Goal: Task Accomplishment & Management: Use online tool/utility

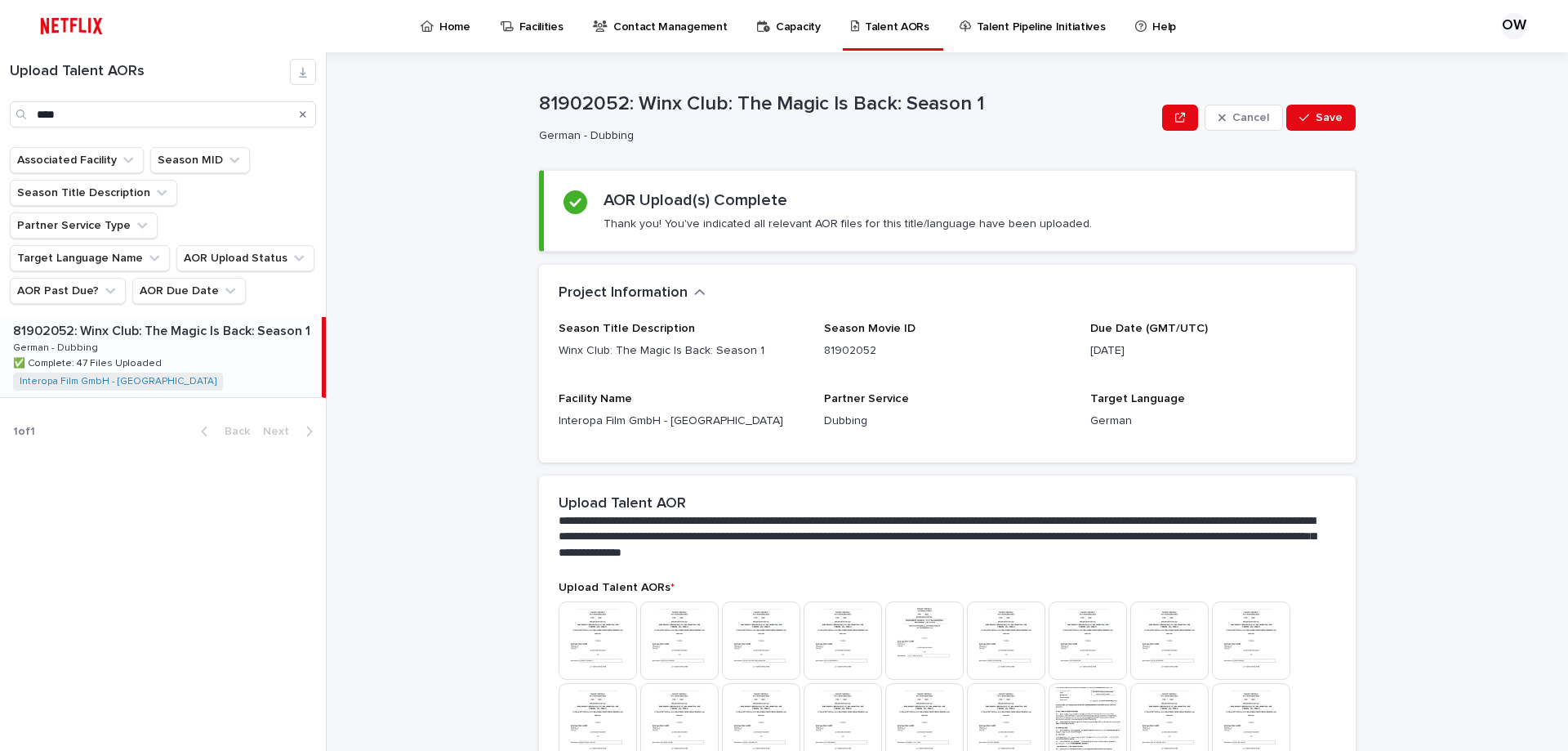
click at [447, 25] on p "Home" at bounding box center [454, 17] width 31 height 35
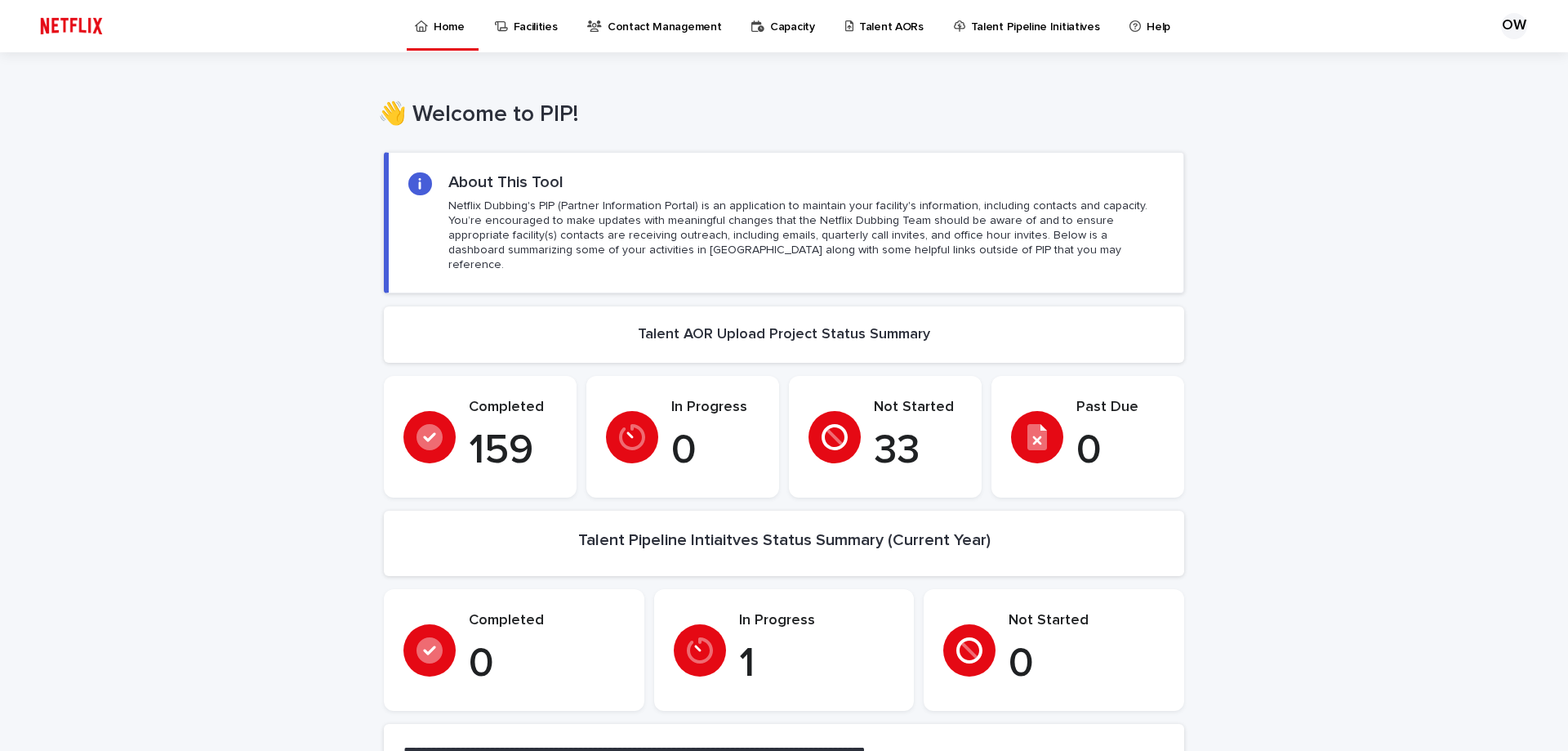
click at [897, 27] on p "Talent AORs" at bounding box center [891, 17] width 65 height 35
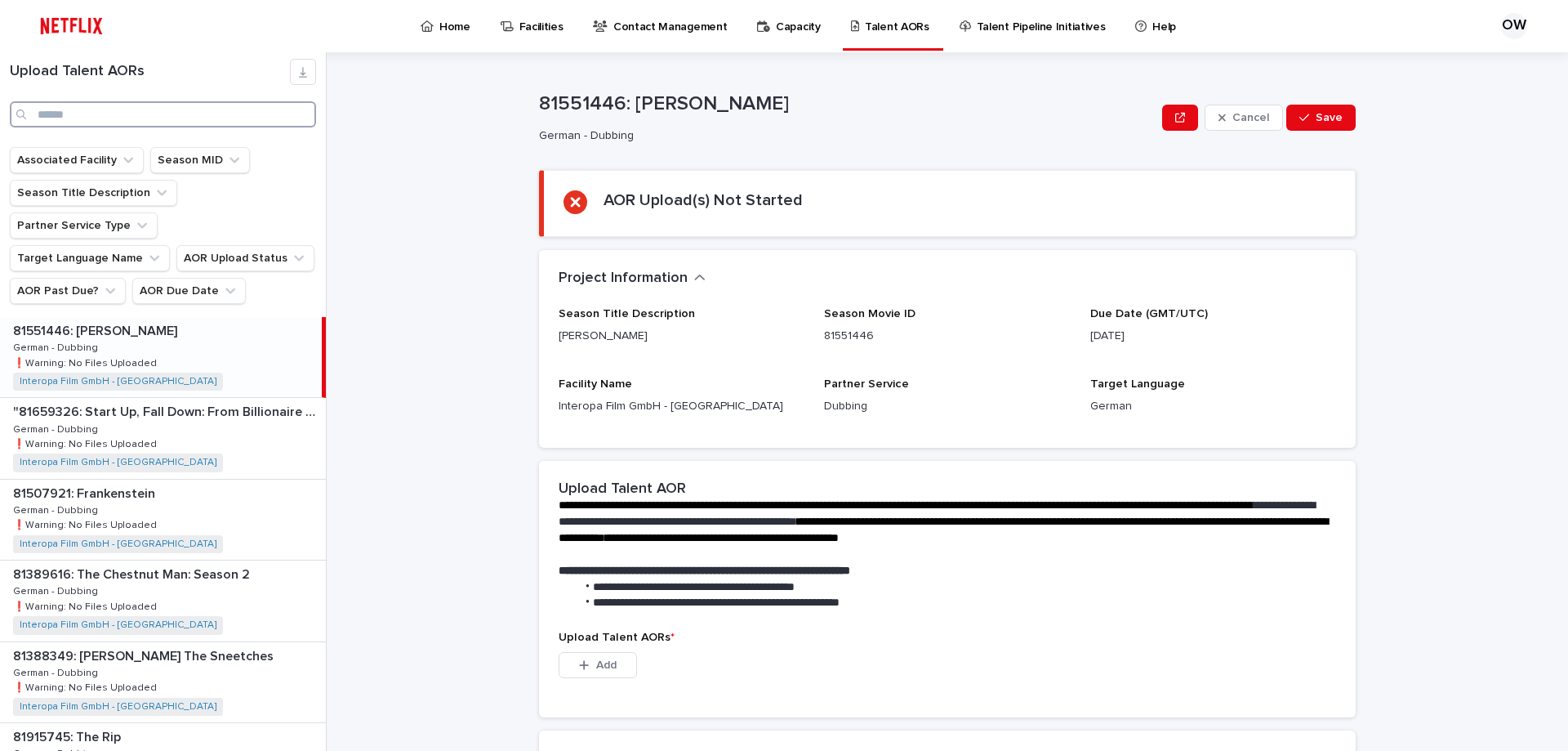
click at [80, 118] on input "Search" at bounding box center [163, 114] width 306 height 26
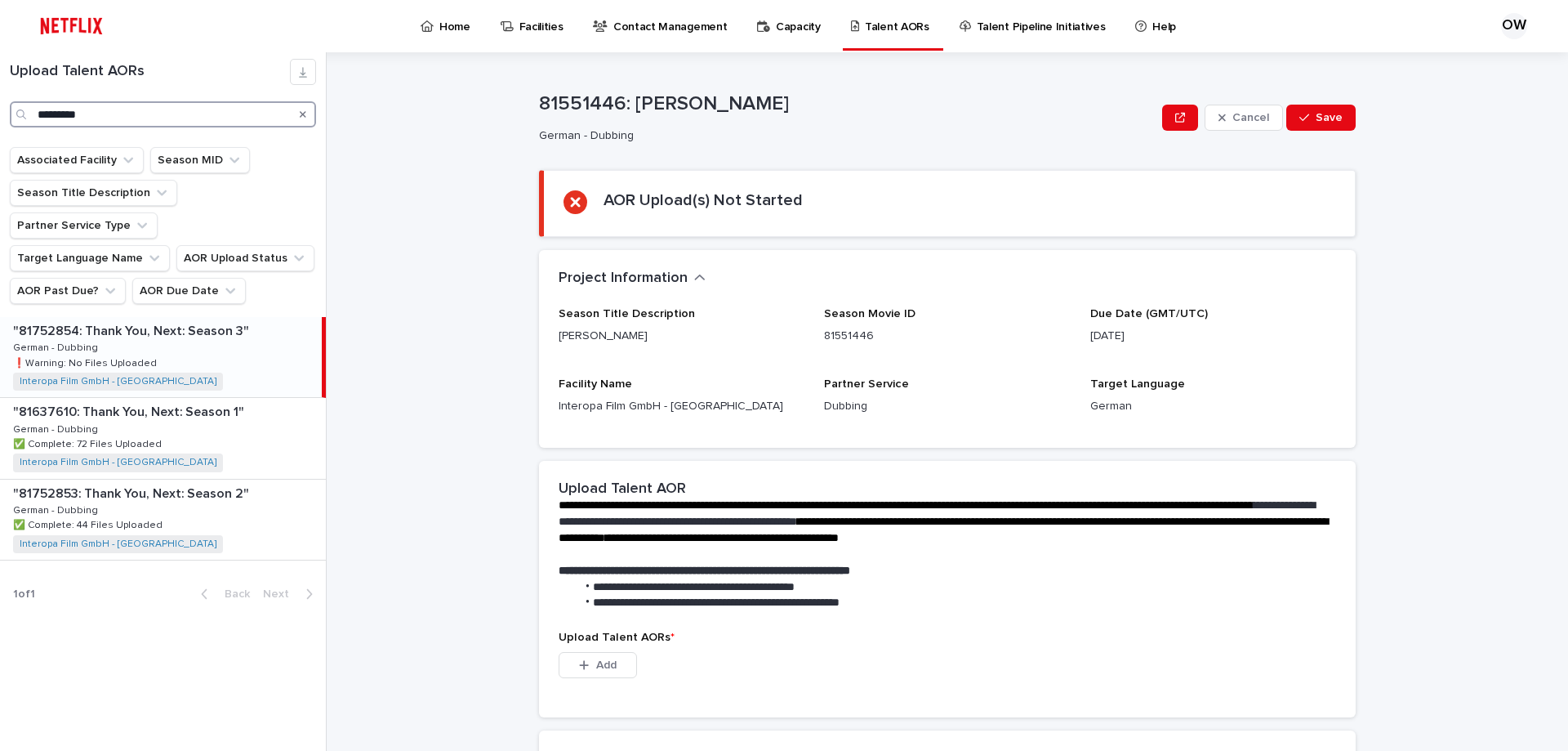
type input "*********"
click at [227, 328] on div ""81752854: Thank You, Next: Season 3" "81752854: Thank You, Next: Season 3" Ger…" at bounding box center [161, 357] width 322 height 80
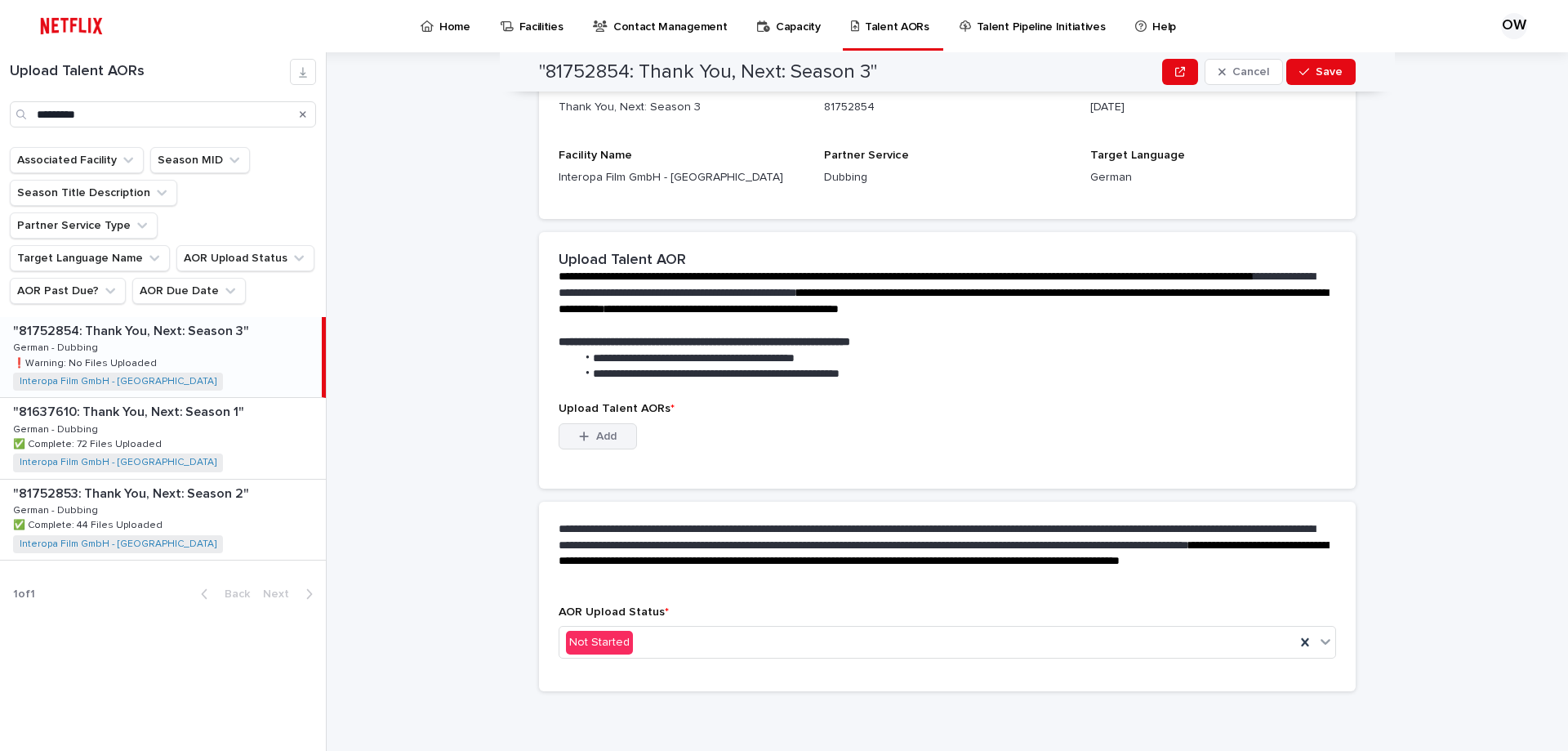
click at [605, 439] on span "Add" at bounding box center [606, 436] width 20 height 12
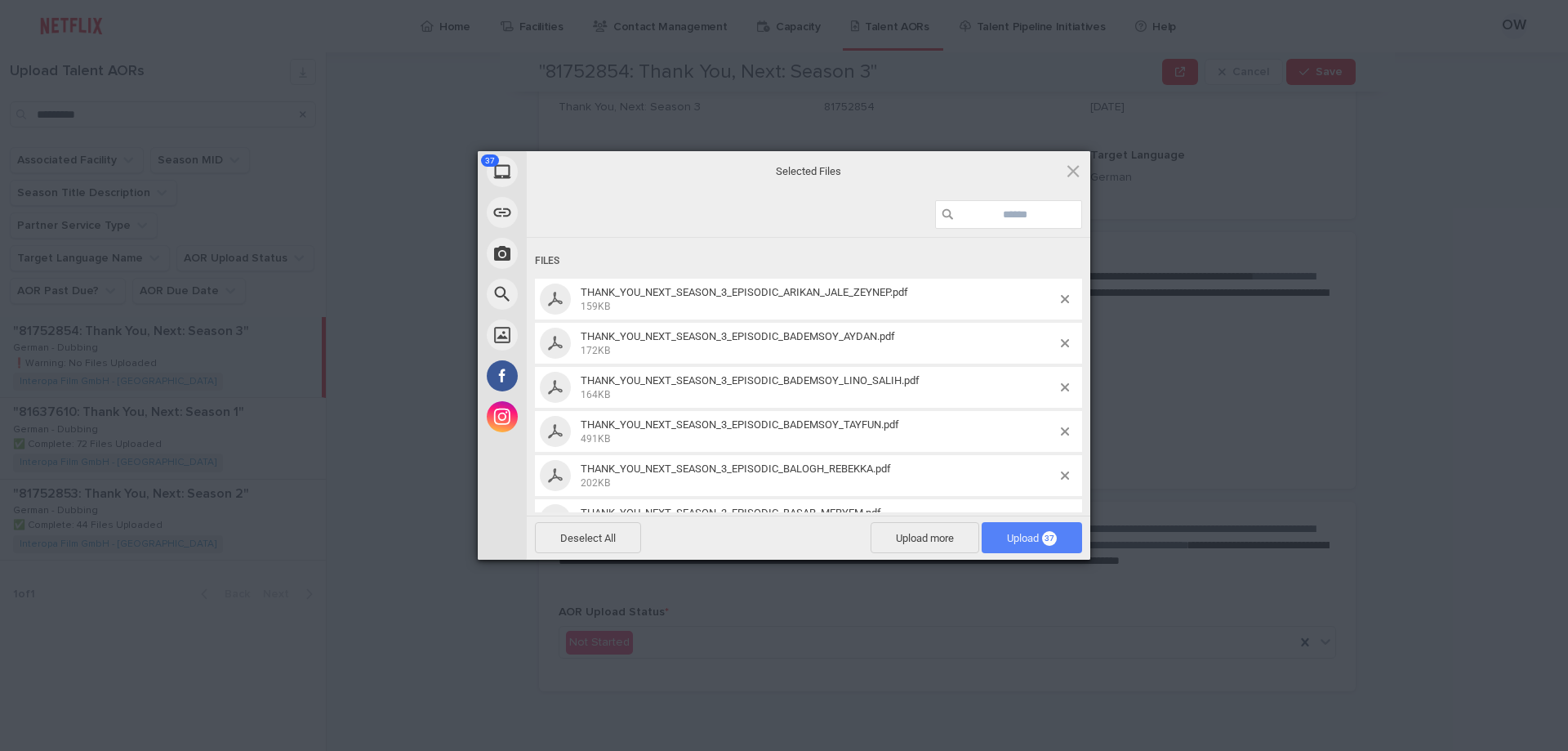
click at [1031, 536] on span "Upload 37" at bounding box center [1032, 538] width 50 height 13
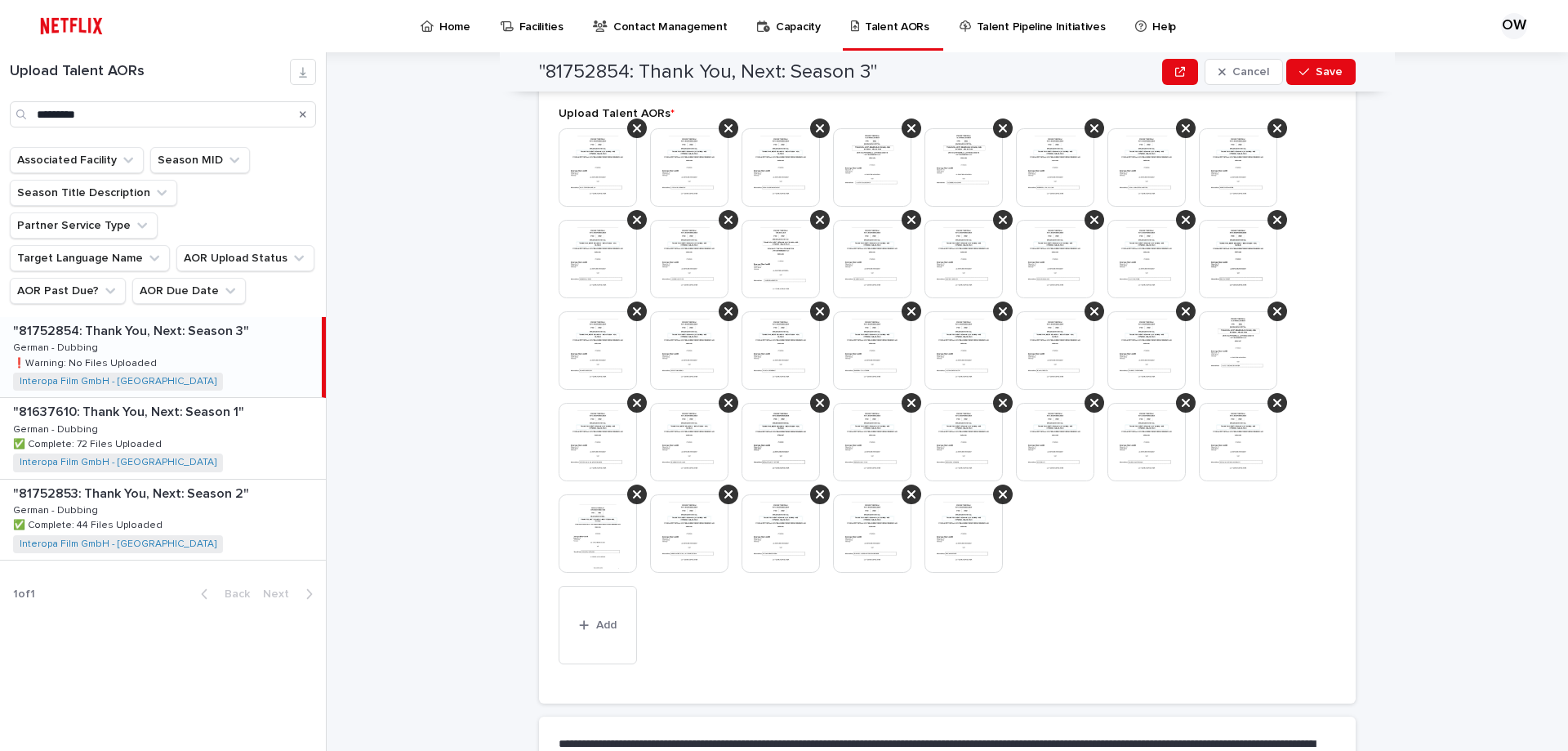
scroll to position [658, 0]
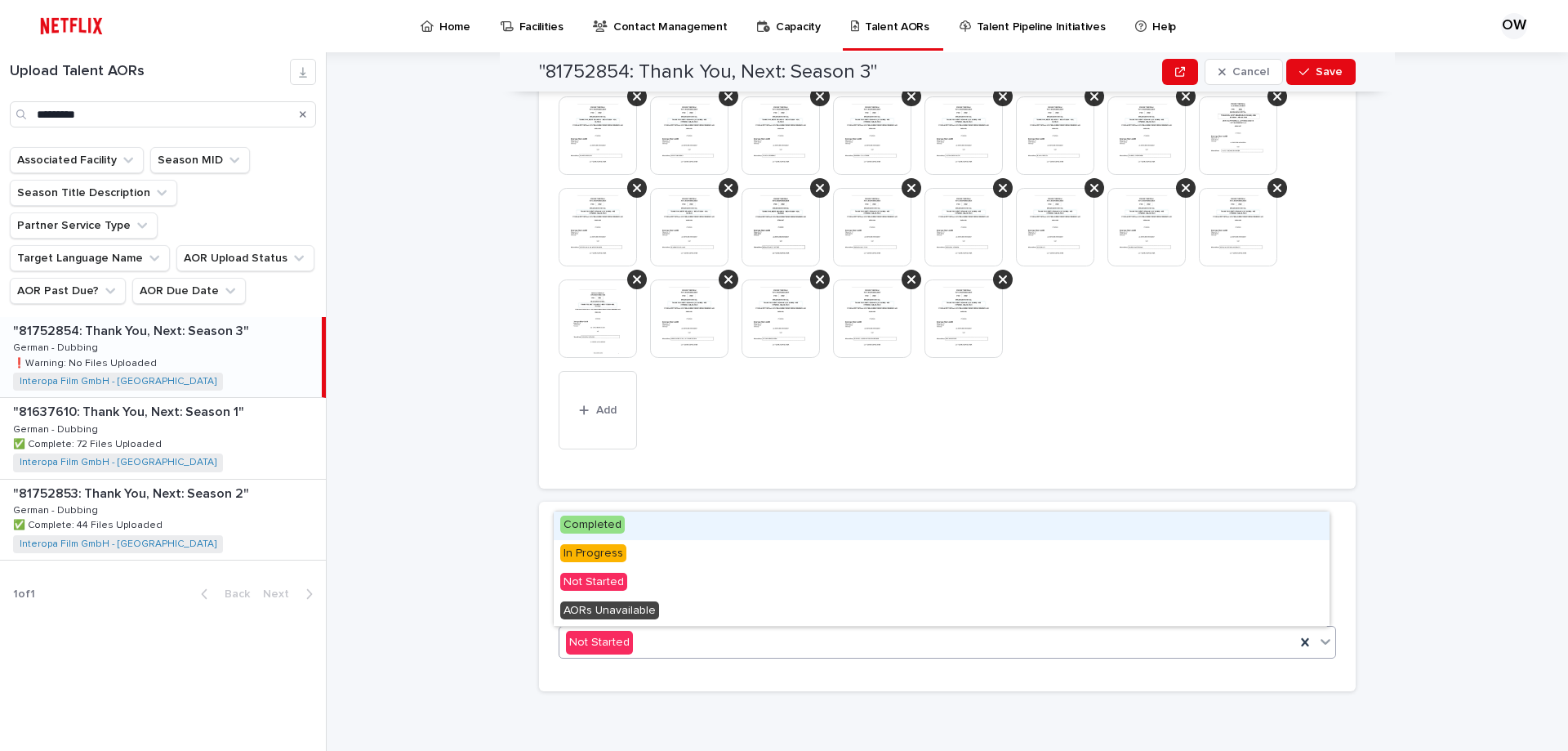
click at [766, 644] on div "Not Started" at bounding box center [928, 642] width 736 height 27
click at [680, 531] on div "Completed" at bounding box center [942, 525] width 776 height 29
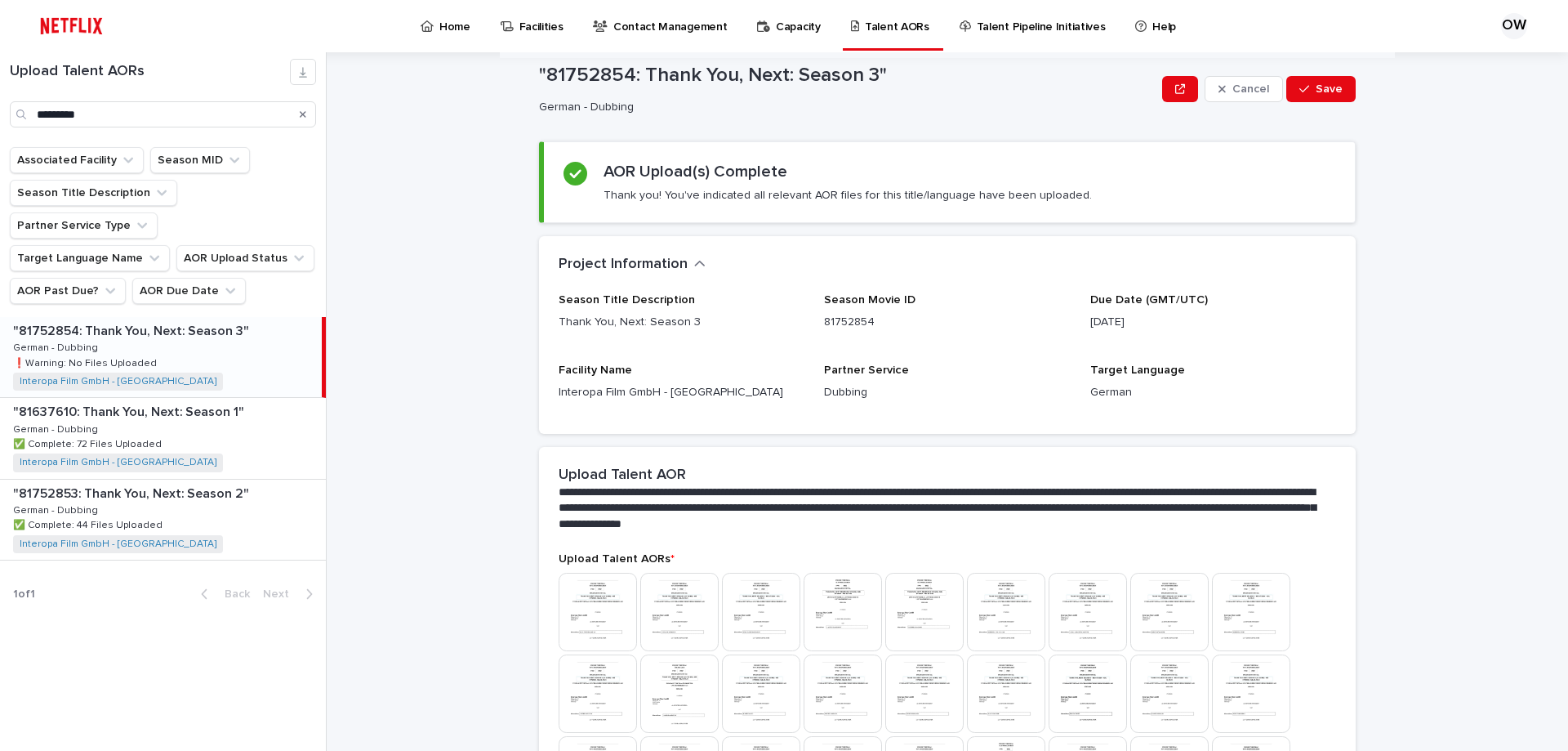
scroll to position [0, 0]
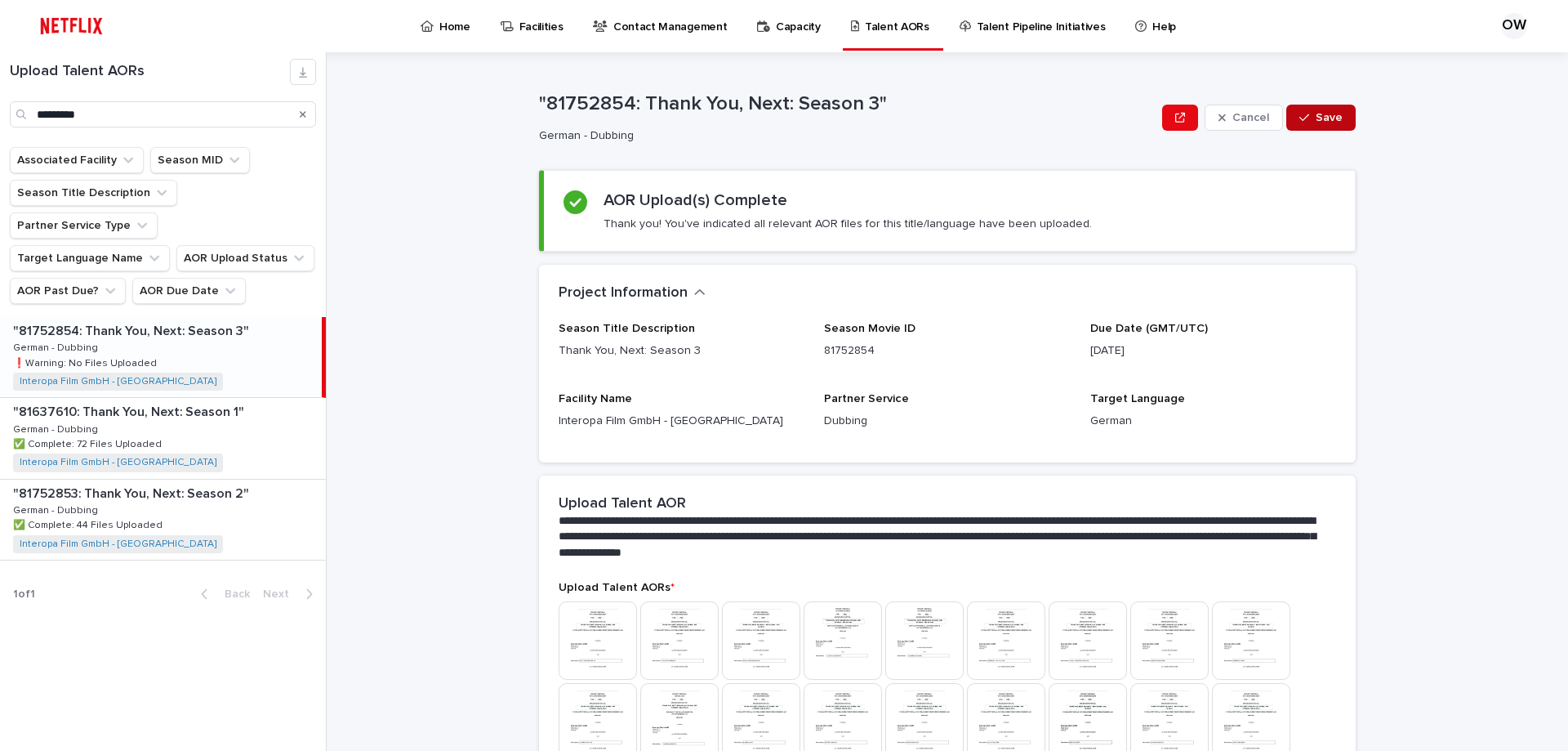
click at [1321, 121] on span "Save" at bounding box center [1329, 118] width 27 height 12
